Goal: Task Accomplishment & Management: Manage account settings

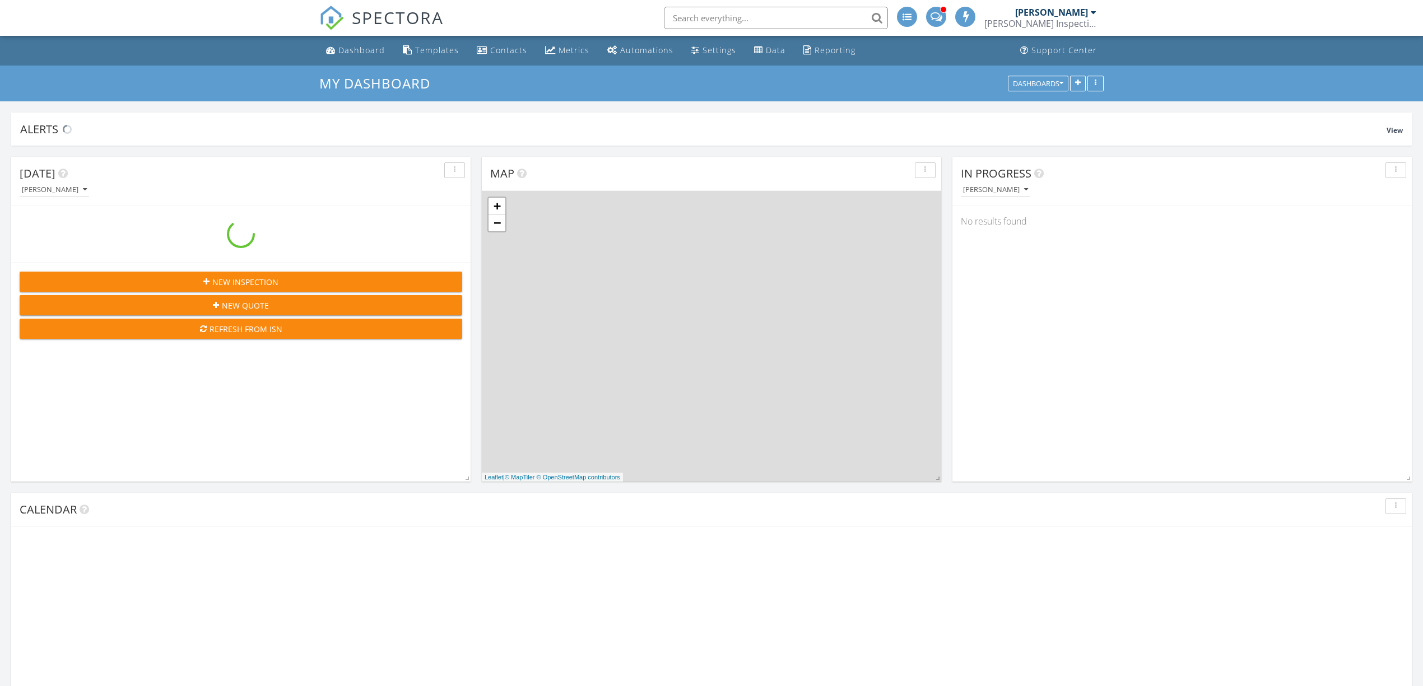
scroll to position [1568, 0]
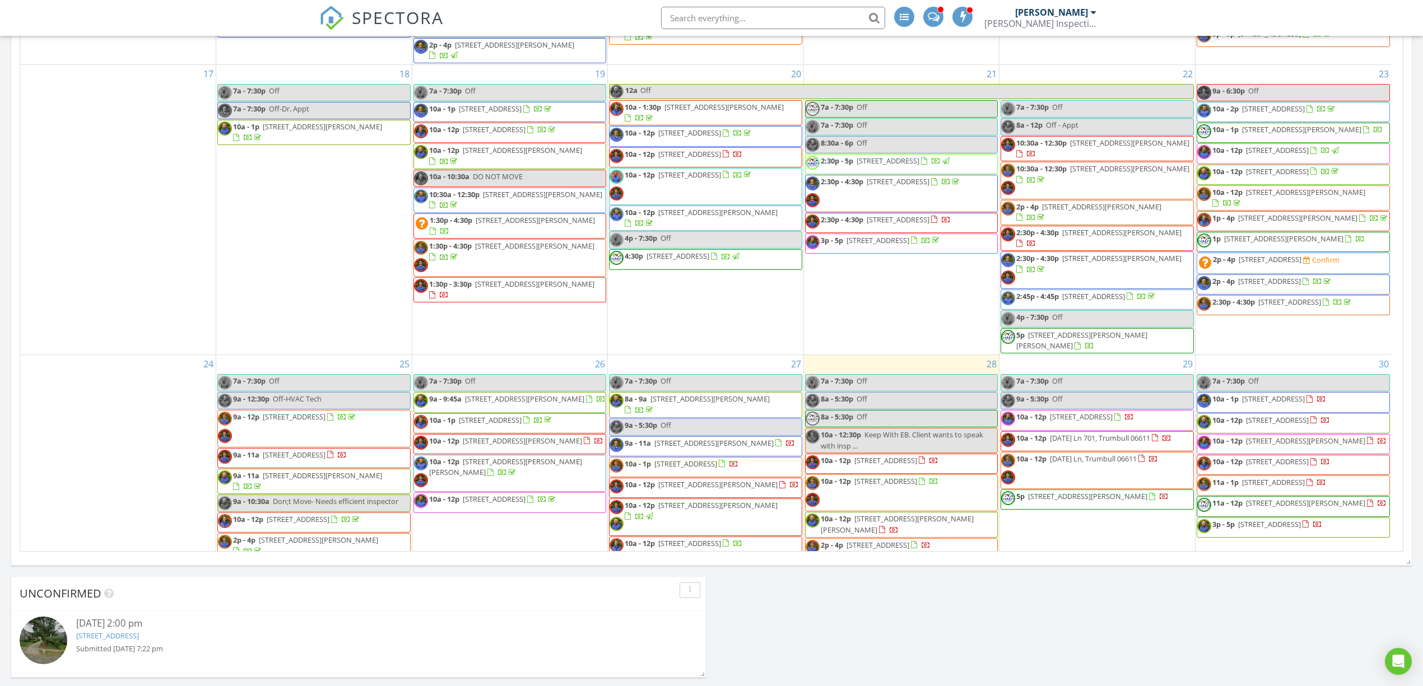
scroll to position [1419, 0]
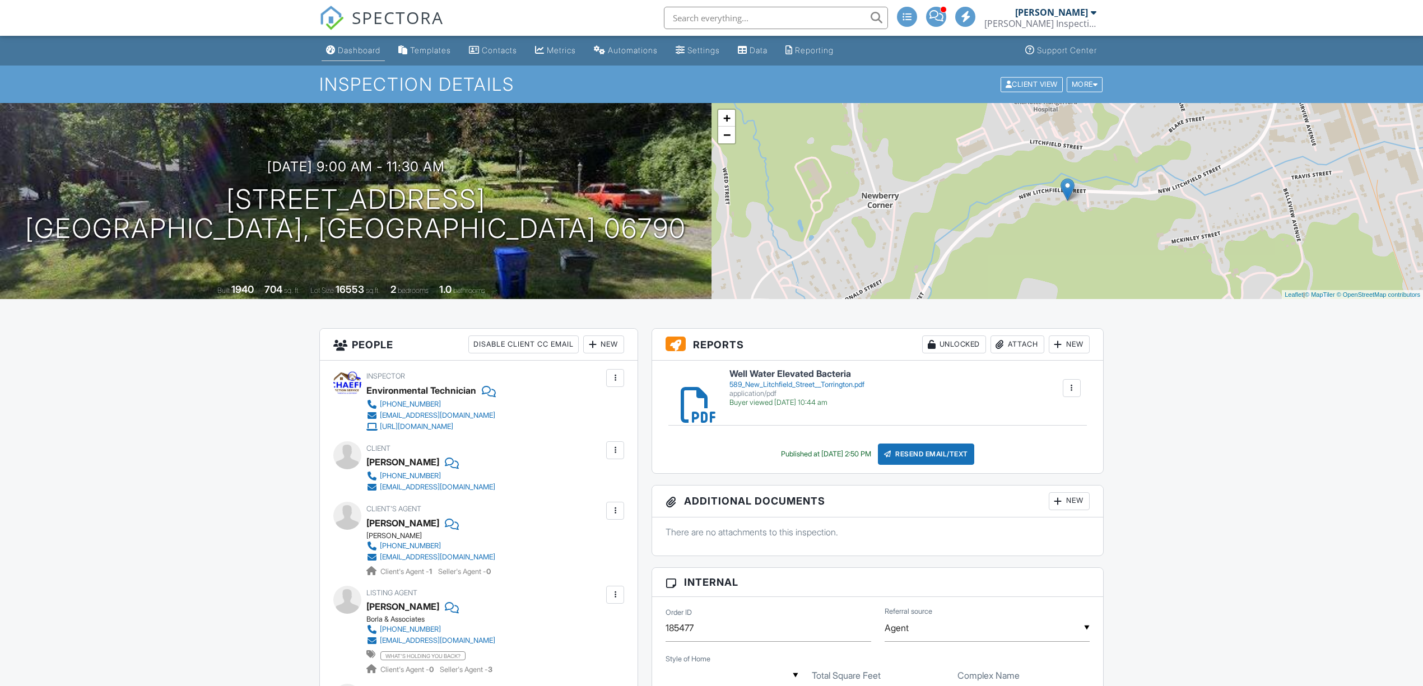
click at [362, 54] on div "Dashboard" at bounding box center [359, 50] width 43 height 10
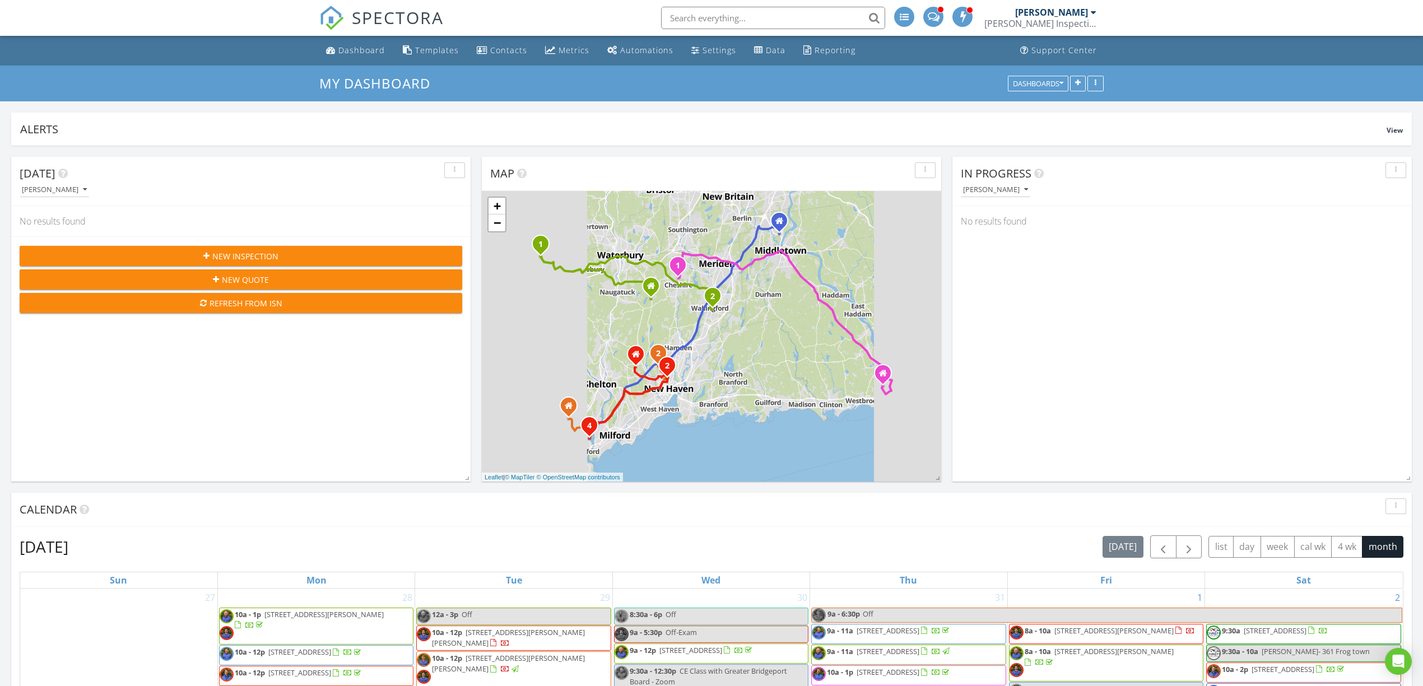
scroll to position [155, 0]
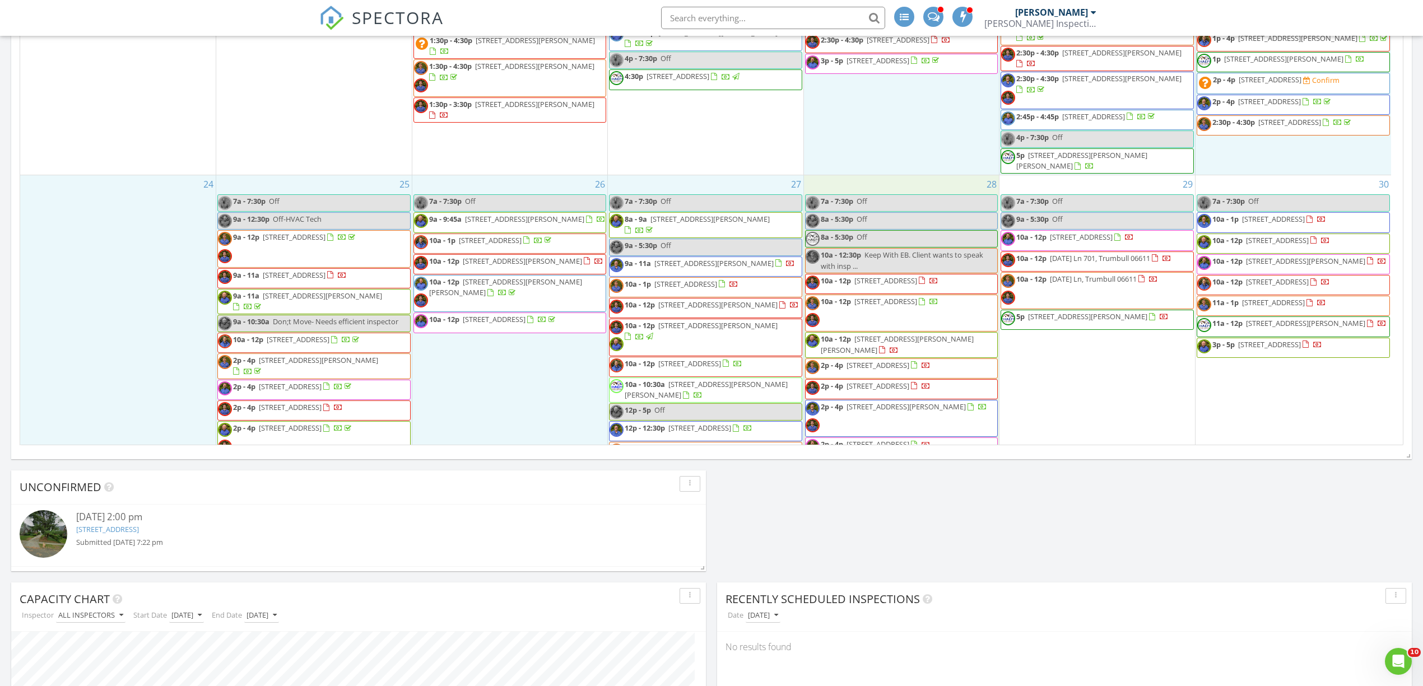
scroll to position [0, 0]
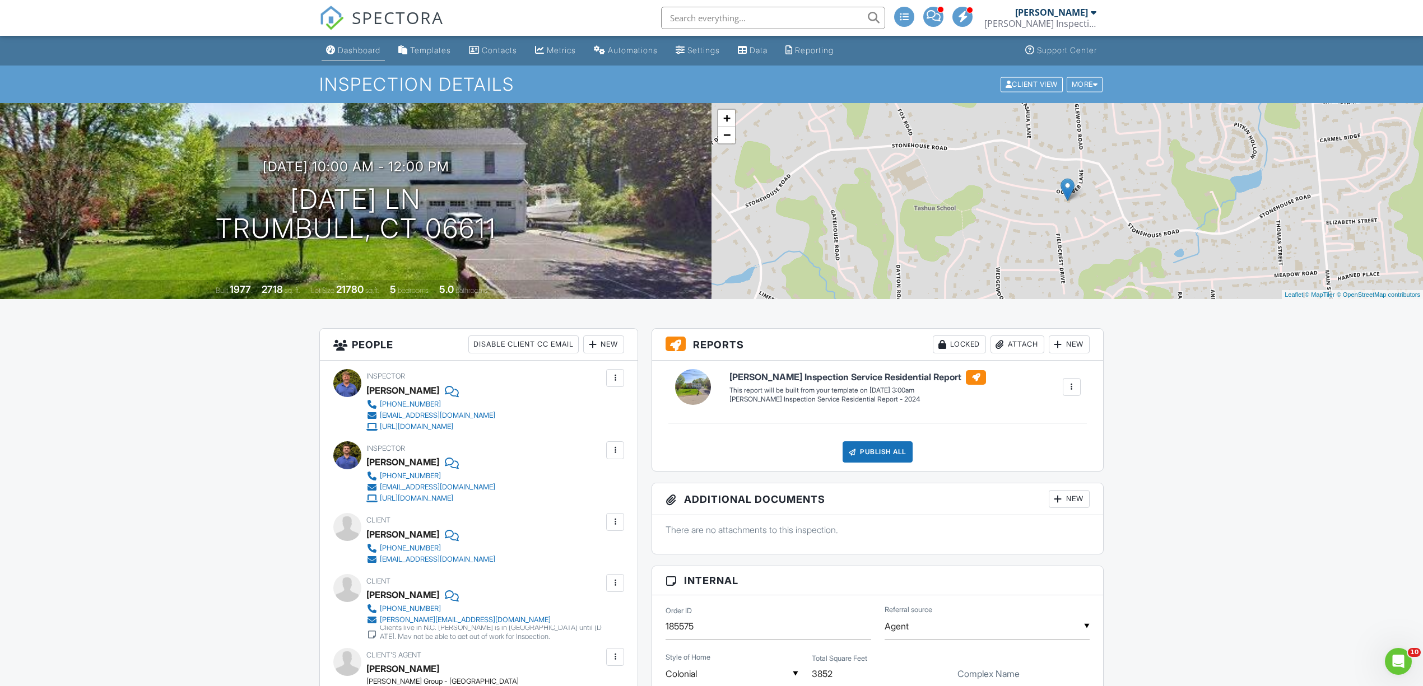
click at [361, 55] on div "Dashboard" at bounding box center [359, 50] width 43 height 10
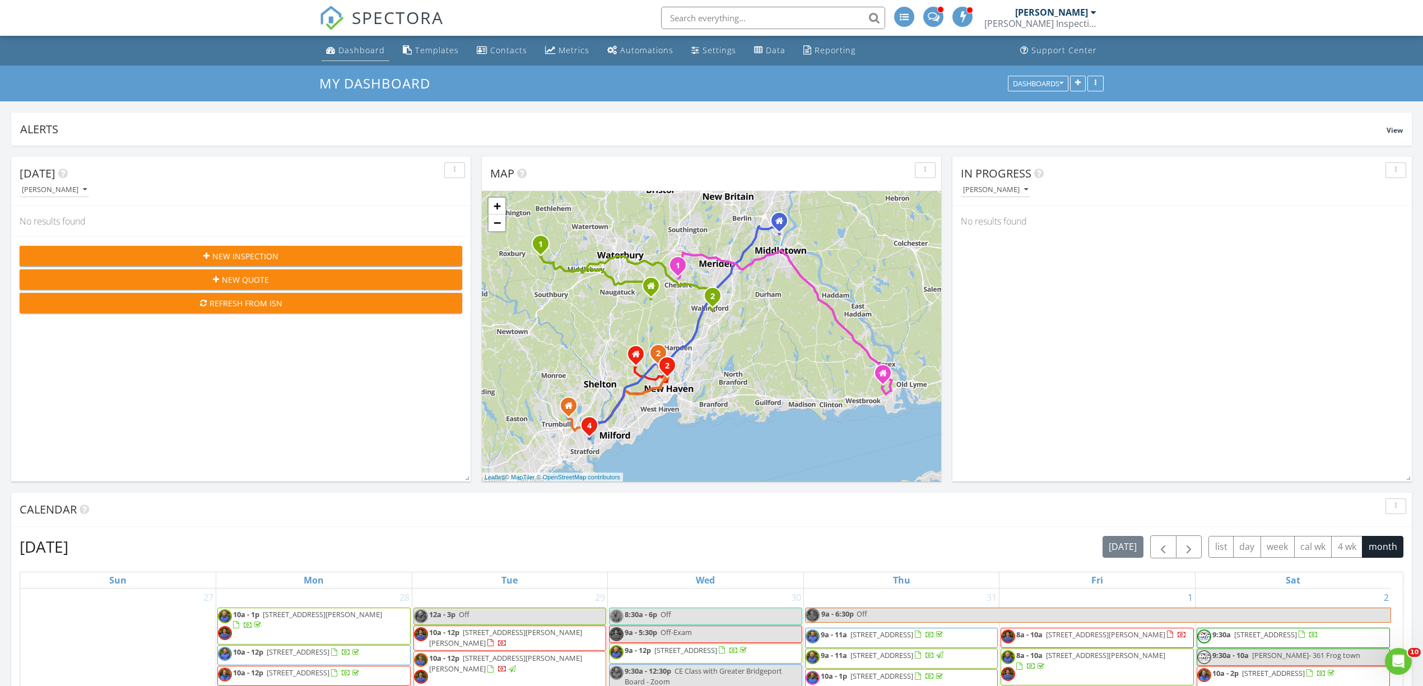
drag, startPoint x: 380, startPoint y: 54, endPoint x: 390, endPoint y: 61, distance: 12.6
click at [380, 55] on div "Dashboard" at bounding box center [361, 50] width 46 height 11
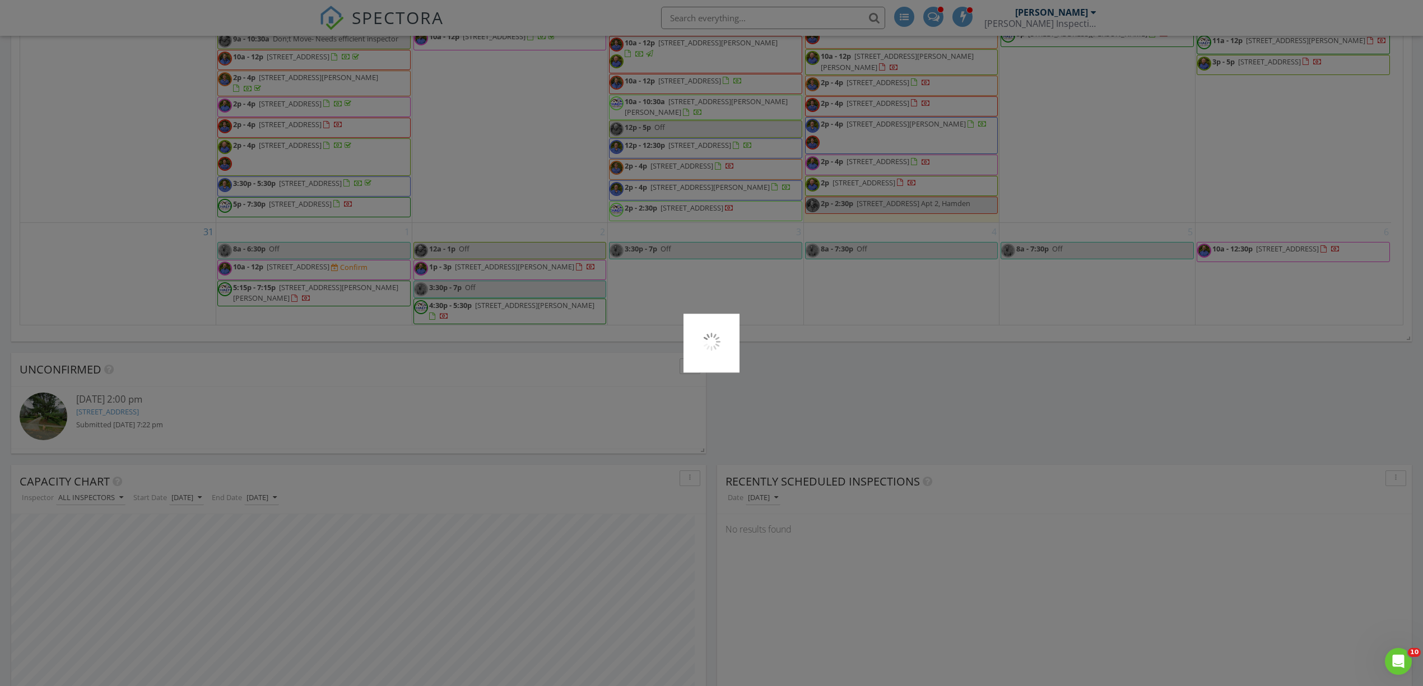
scroll to position [0, 0]
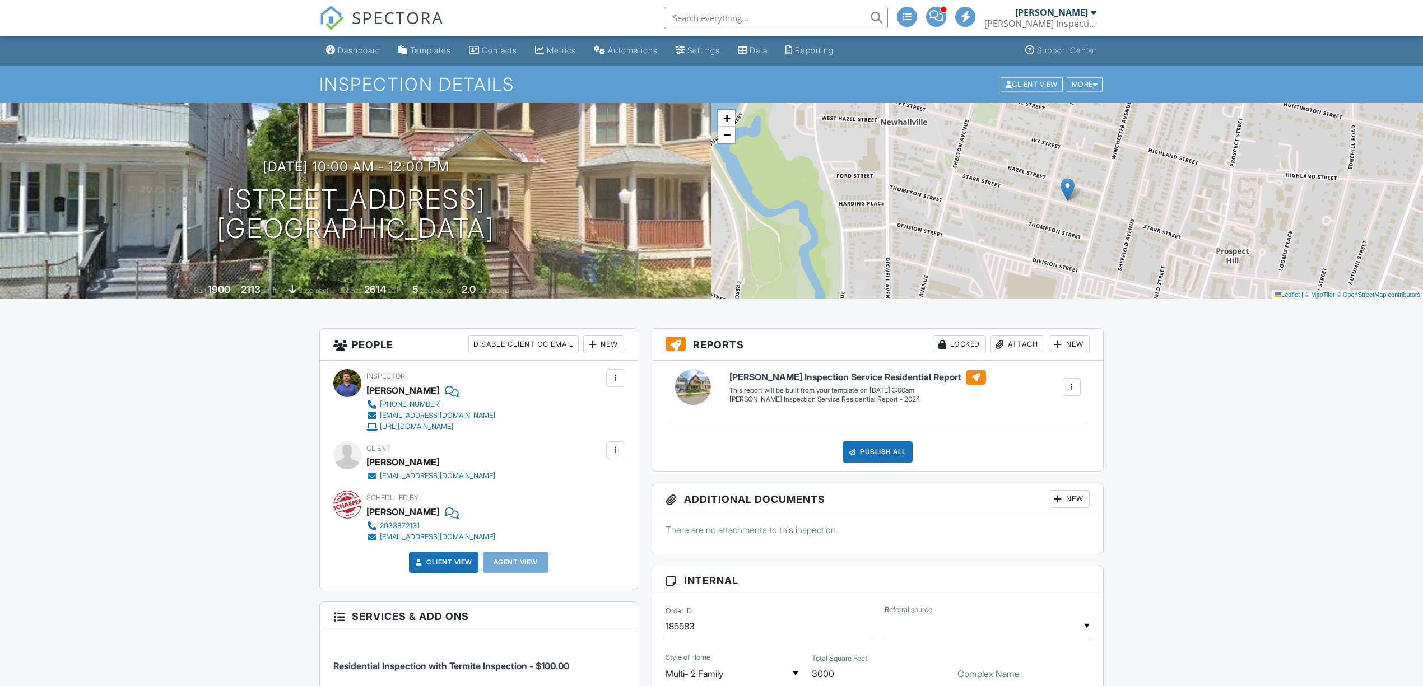
click at [1070, 201] on img at bounding box center [1067, 189] width 14 height 23
click at [1069, 201] on img at bounding box center [1067, 189] width 14 height 23
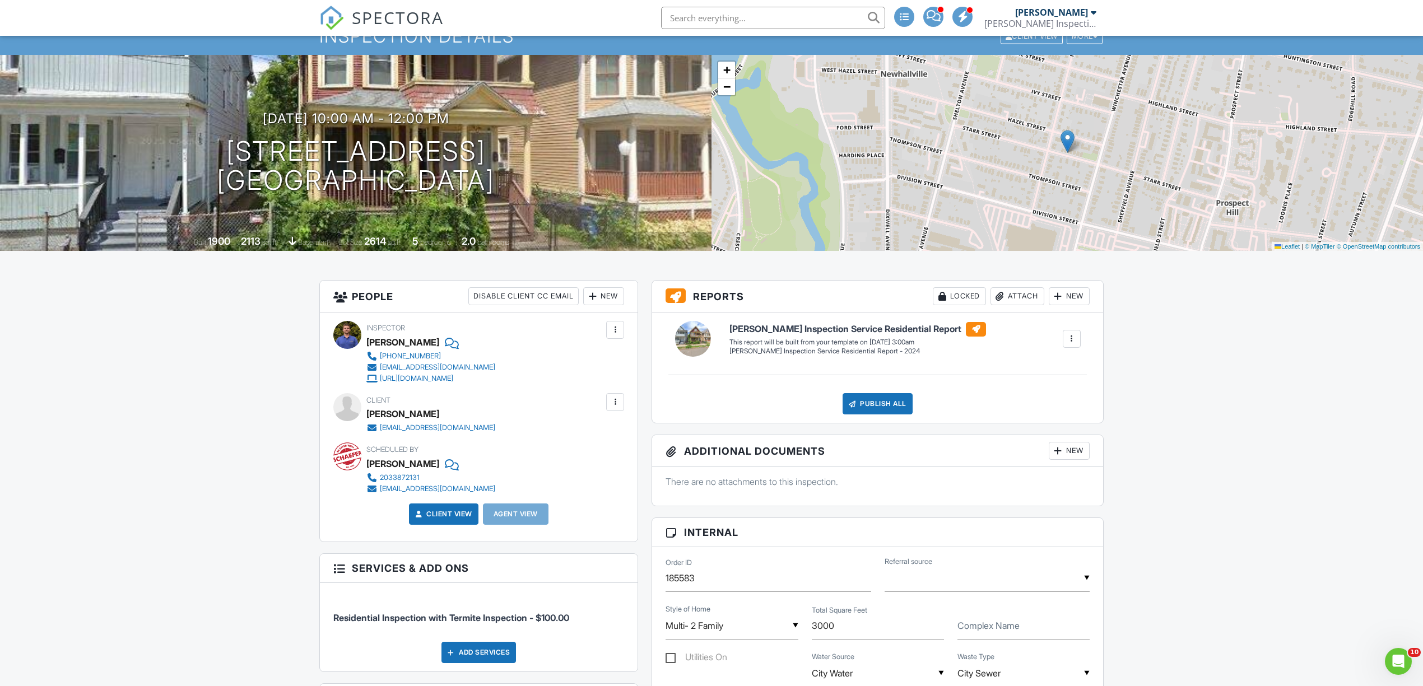
scroll to position [74, 0]
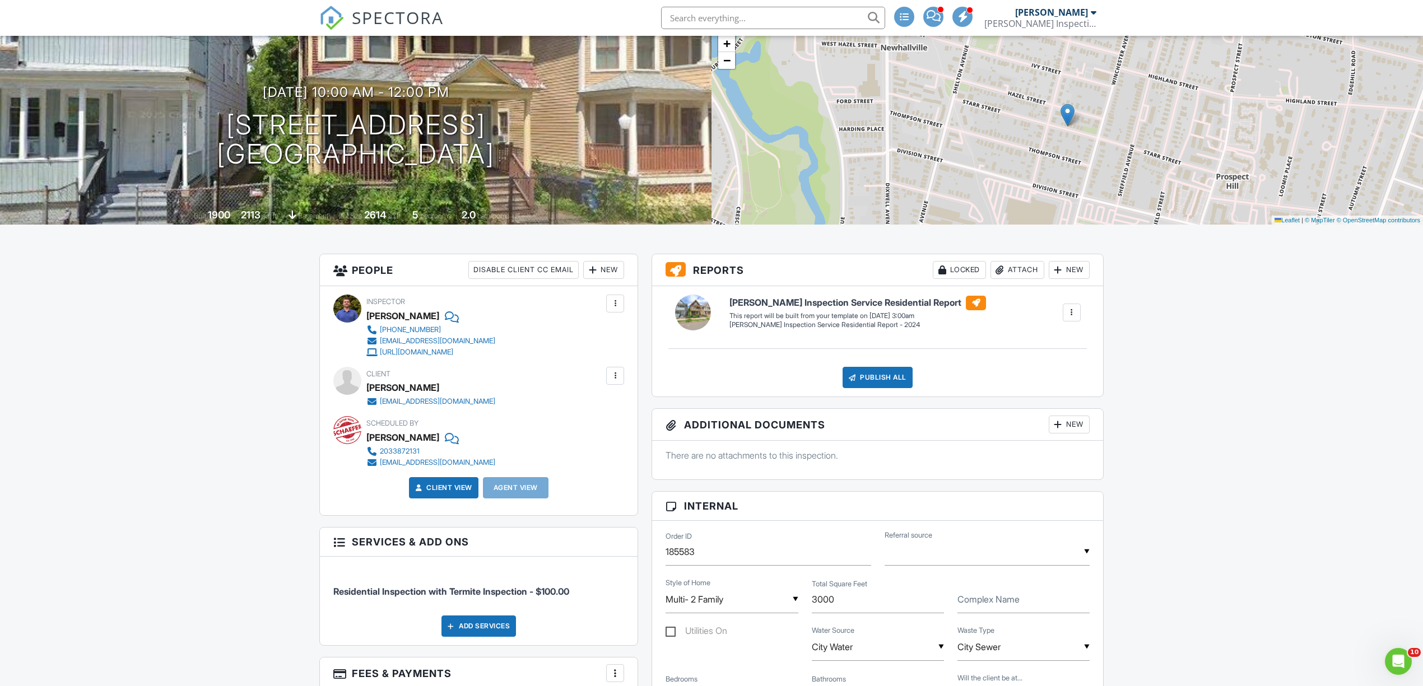
click at [1067, 127] on img at bounding box center [1067, 115] width 14 height 23
click at [1066, 127] on img at bounding box center [1067, 115] width 14 height 23
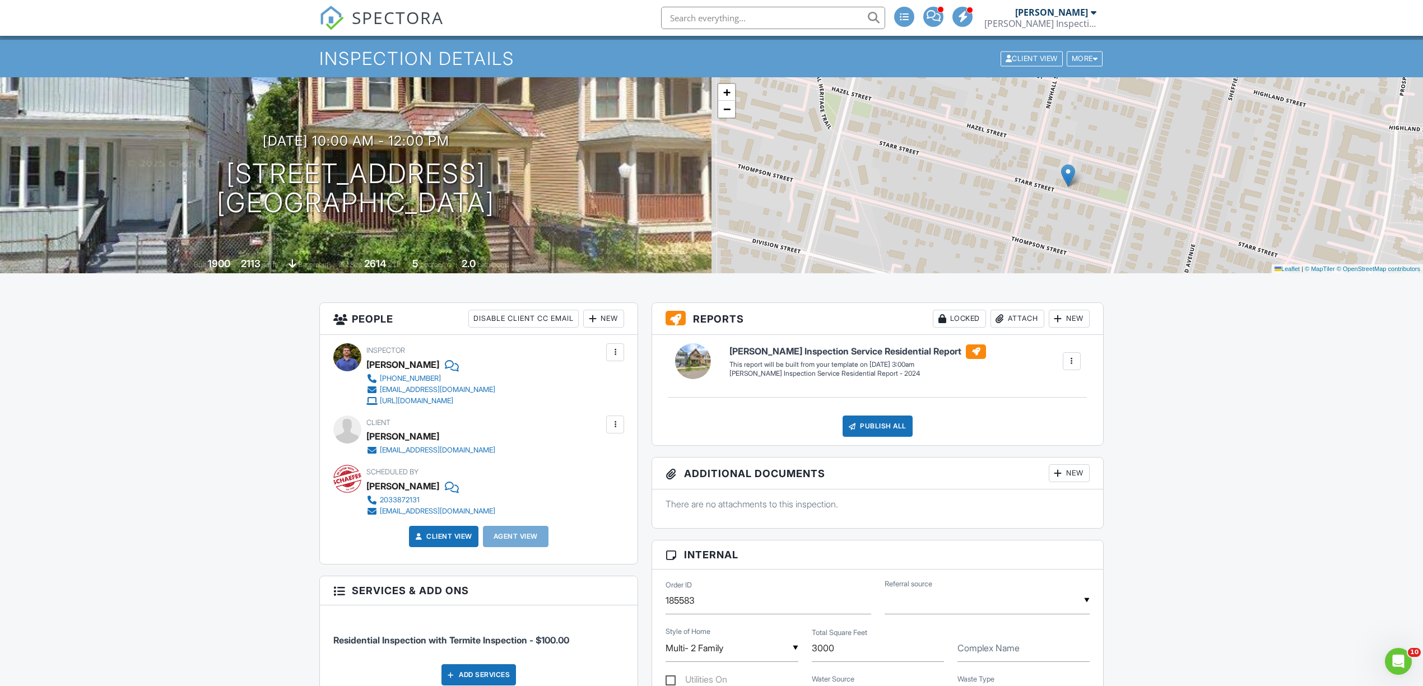
scroll to position [0, 0]
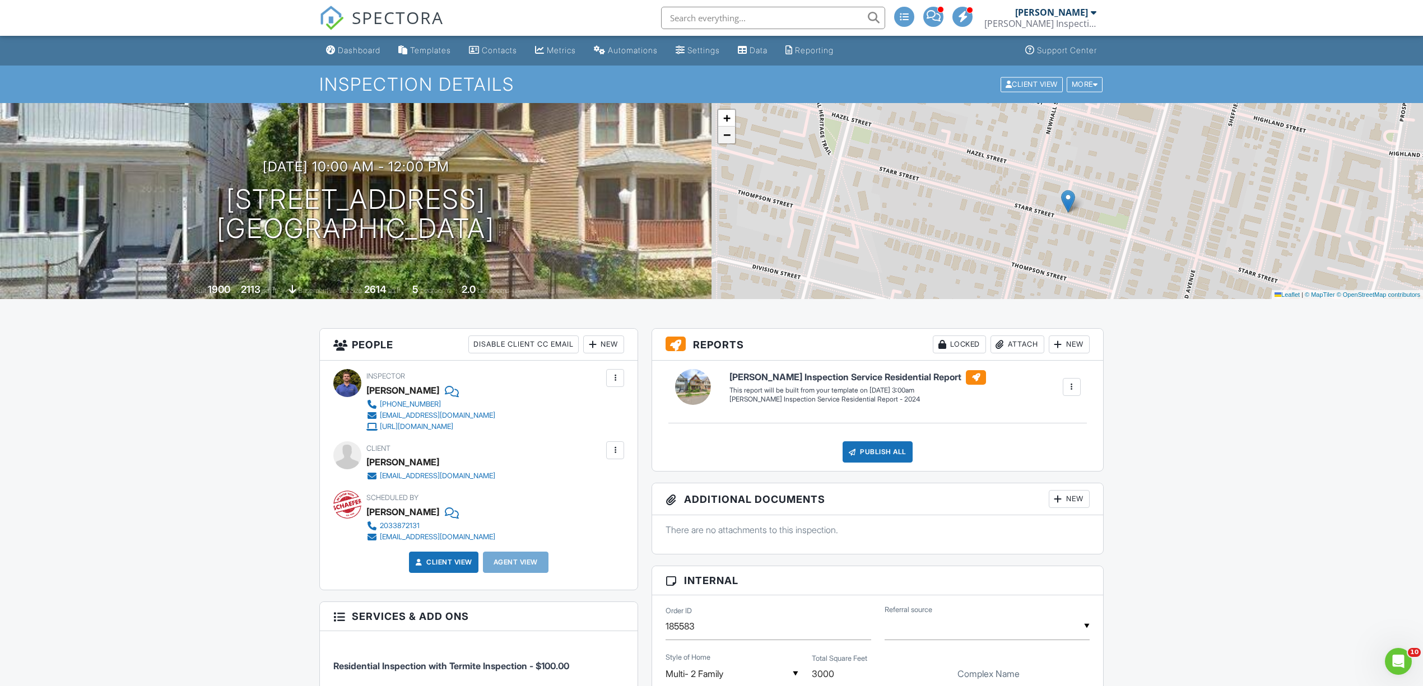
click at [729, 142] on span "−" at bounding box center [726, 135] width 7 height 14
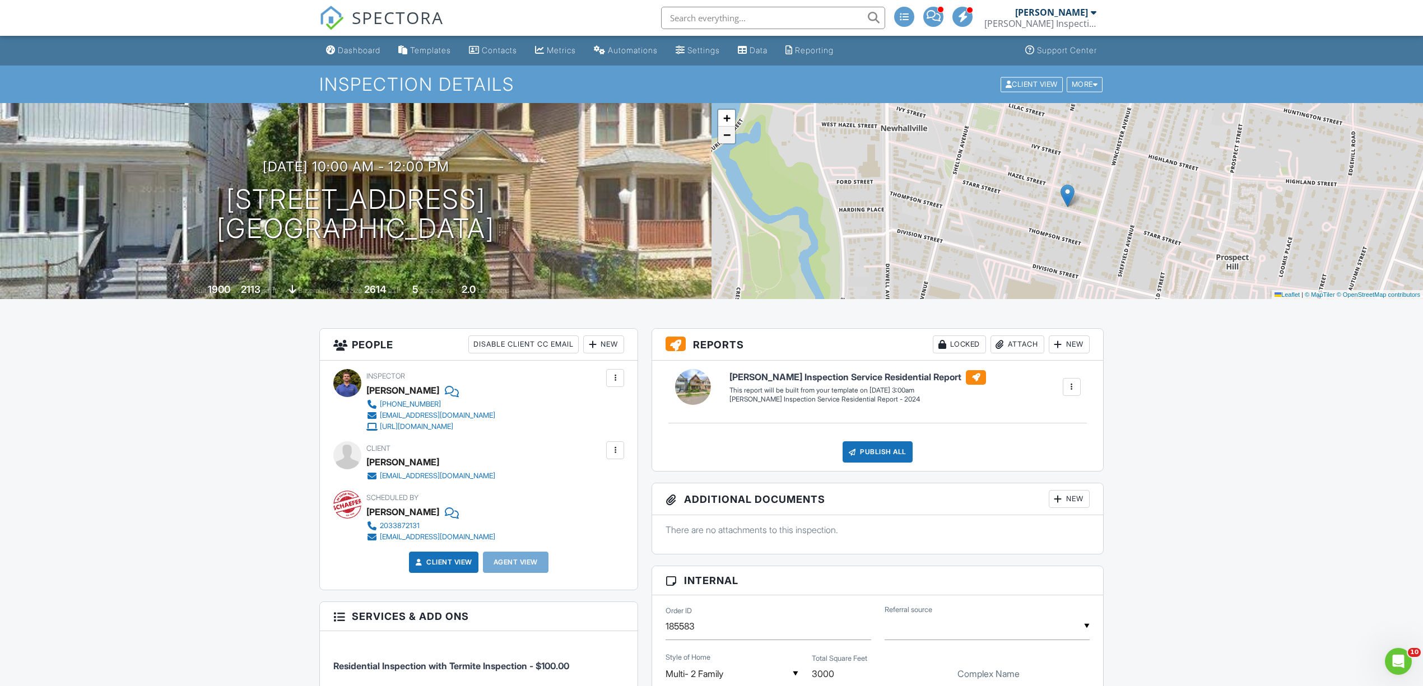
click at [727, 142] on span "−" at bounding box center [726, 135] width 7 height 14
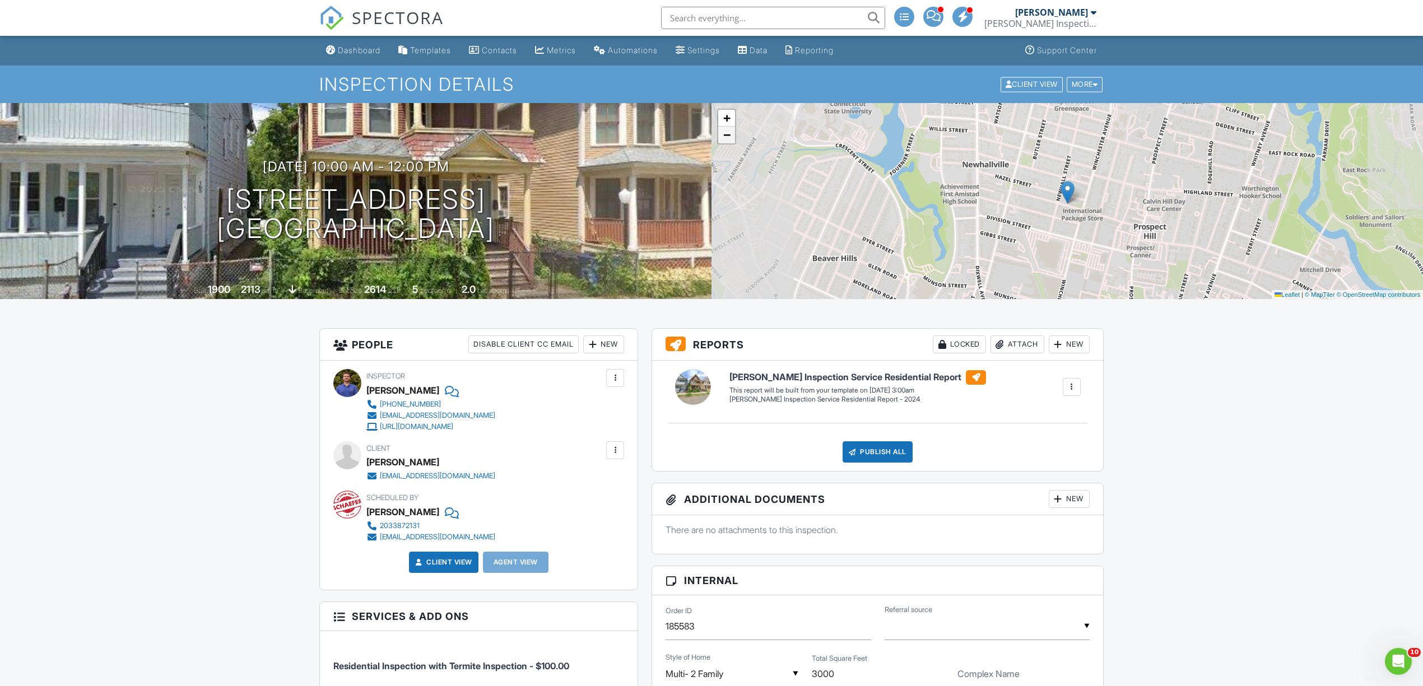
click at [725, 142] on span "−" at bounding box center [726, 135] width 7 height 14
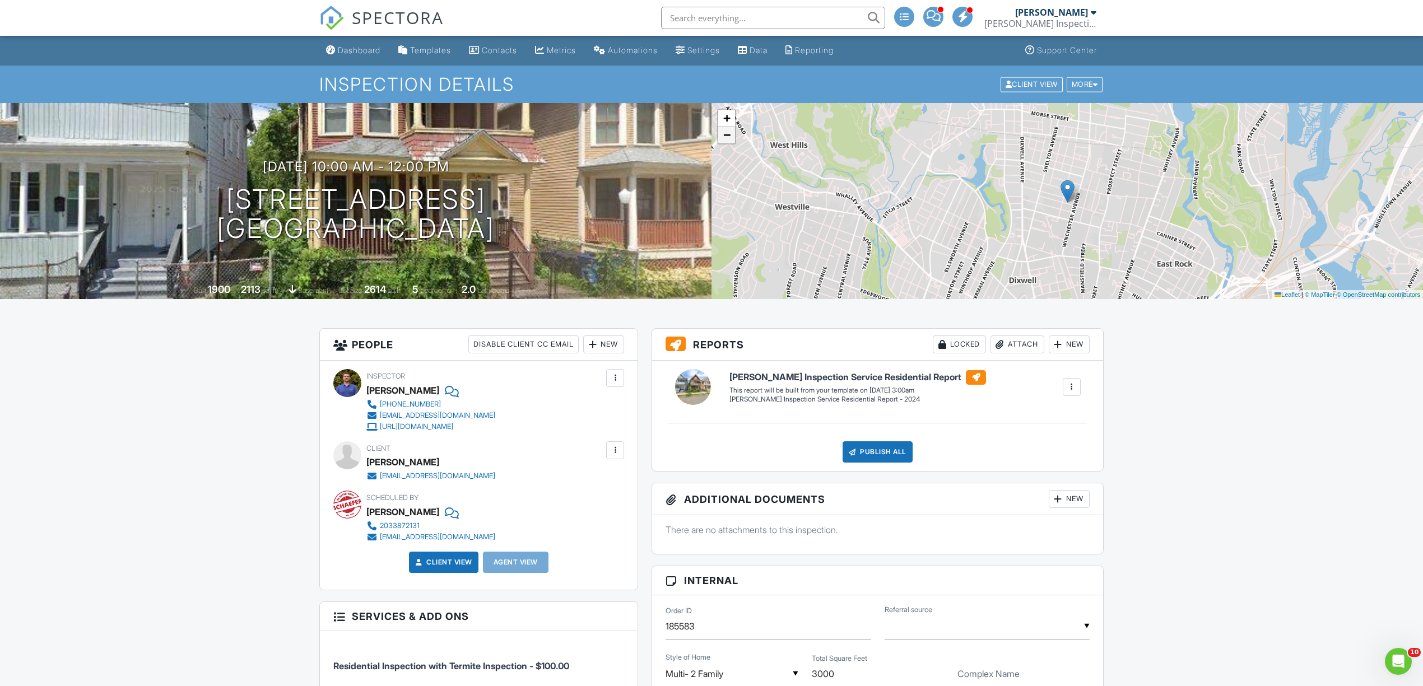
click at [725, 142] on span "−" at bounding box center [726, 135] width 7 height 14
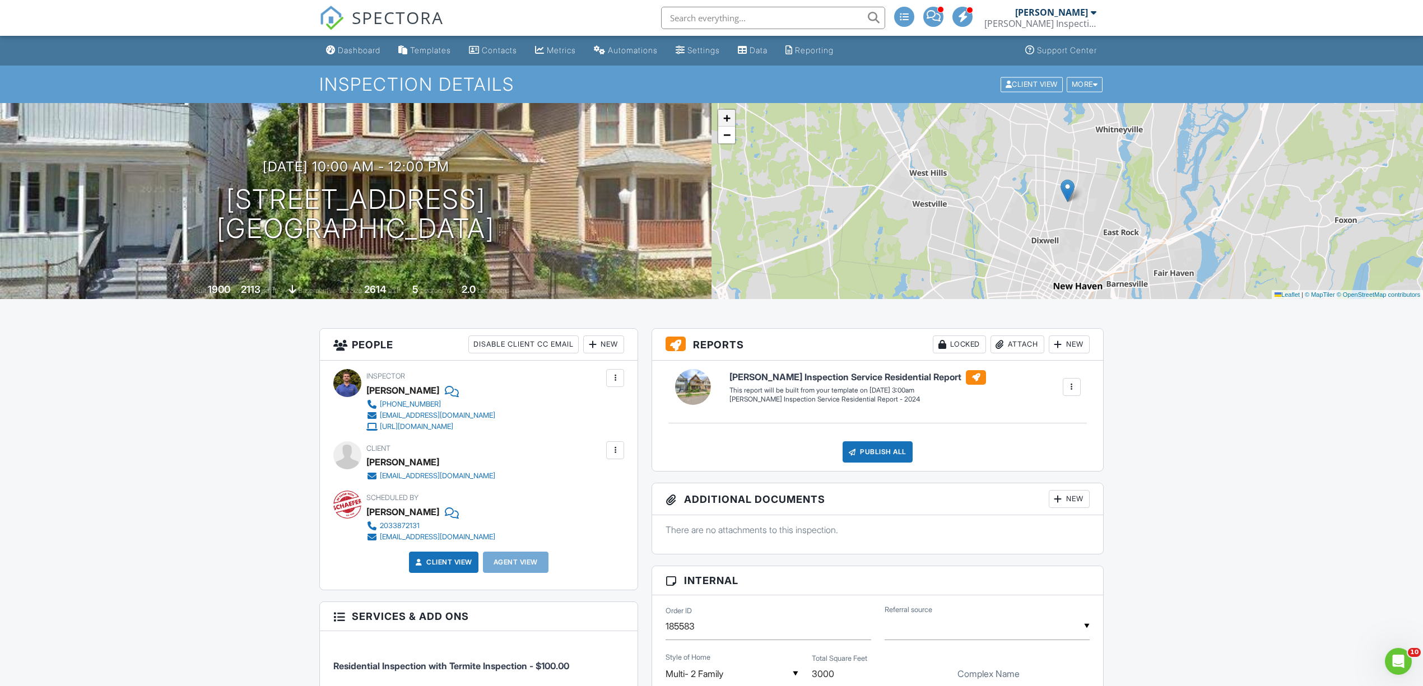
click at [724, 125] on span "+" at bounding box center [726, 118] width 7 height 14
